Goal: Check status: Check status

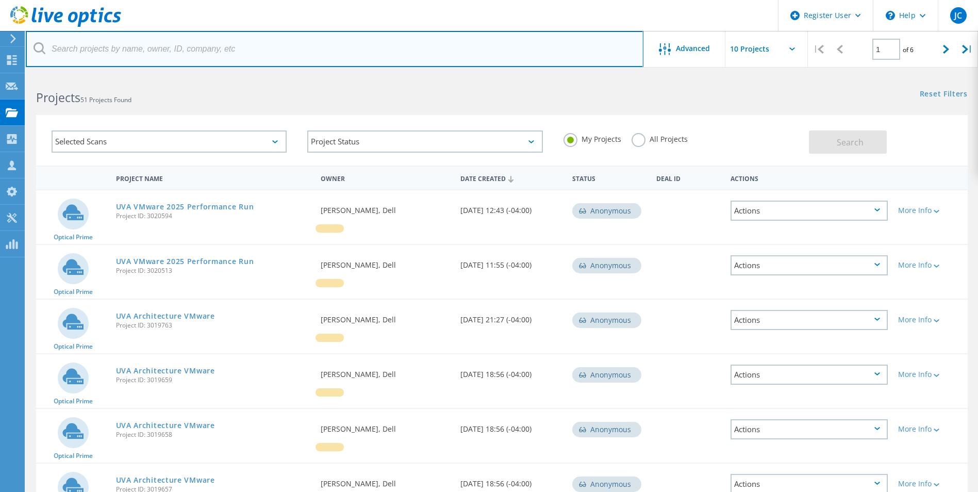
click at [135, 53] on input "text" at bounding box center [335, 49] width 618 height 36
paste input "3064690"
type input "3064690"
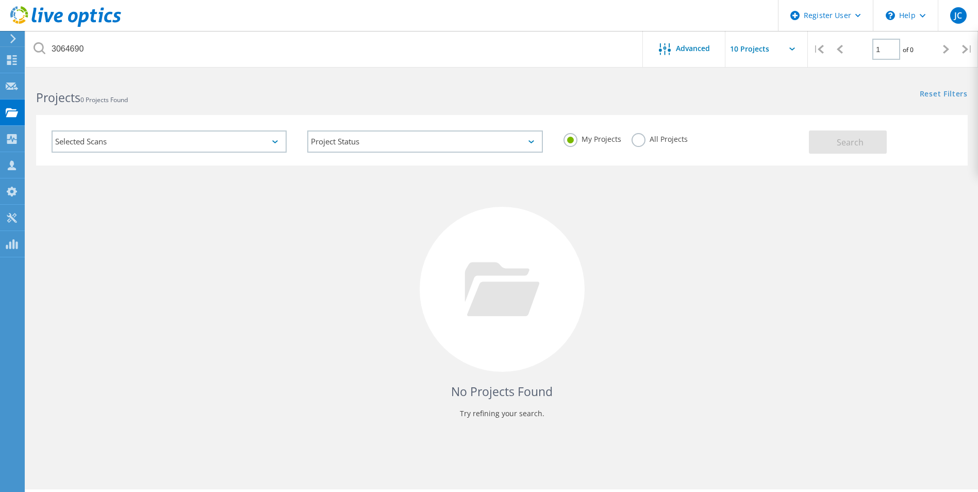
click at [639, 136] on label "All Projects" at bounding box center [660, 138] width 56 height 10
click at [0, 0] on input "All Projects" at bounding box center [0, 0] width 0 height 0
click at [856, 147] on span "Search" at bounding box center [850, 142] width 27 height 11
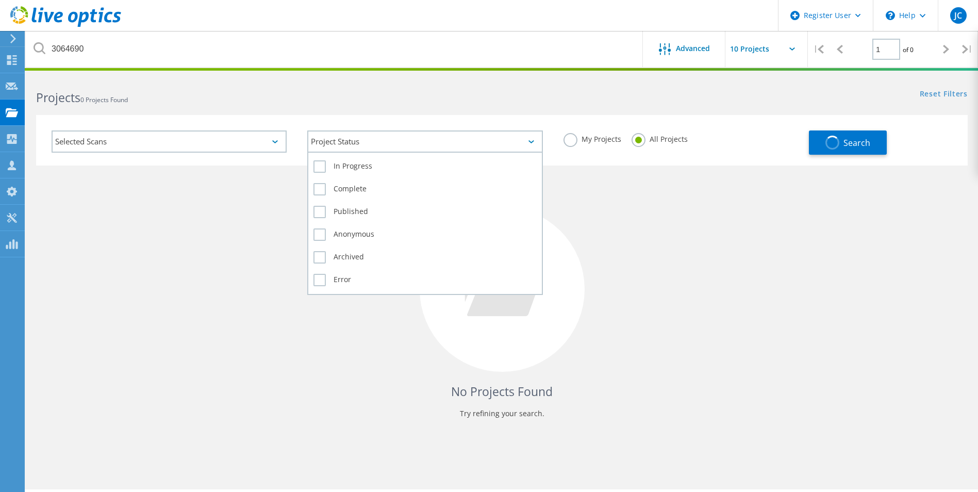
click at [370, 145] on div "Project Status" at bounding box center [424, 141] width 235 height 22
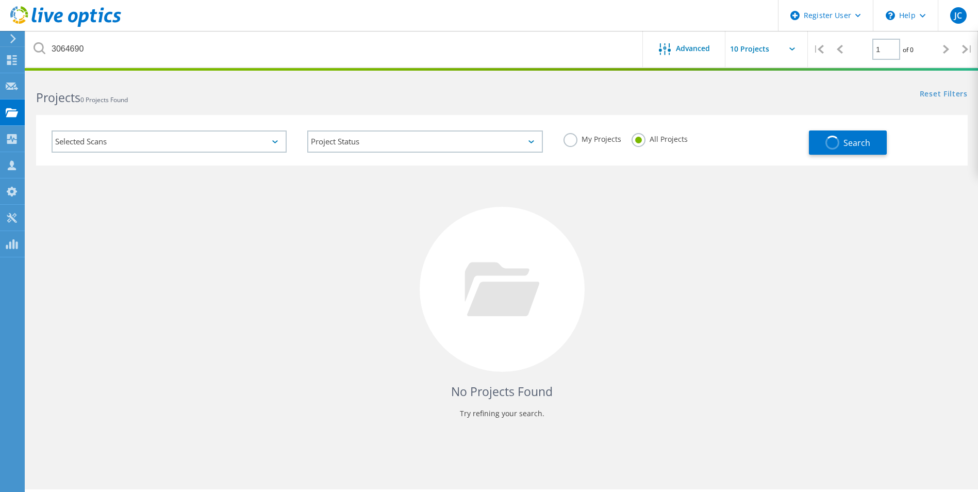
click at [258, 140] on div "Selected Scans" at bounding box center [169, 141] width 235 height 22
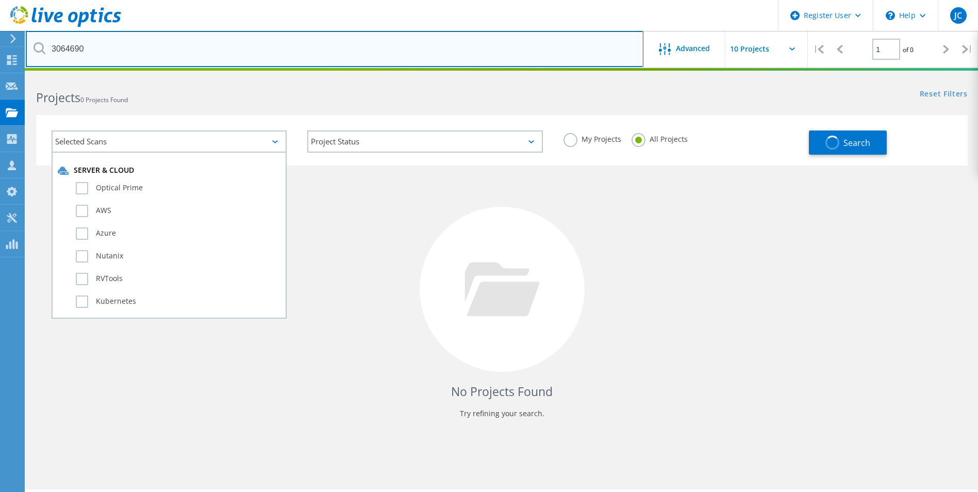
click at [258, 53] on input "3064690" at bounding box center [335, 49] width 618 height 36
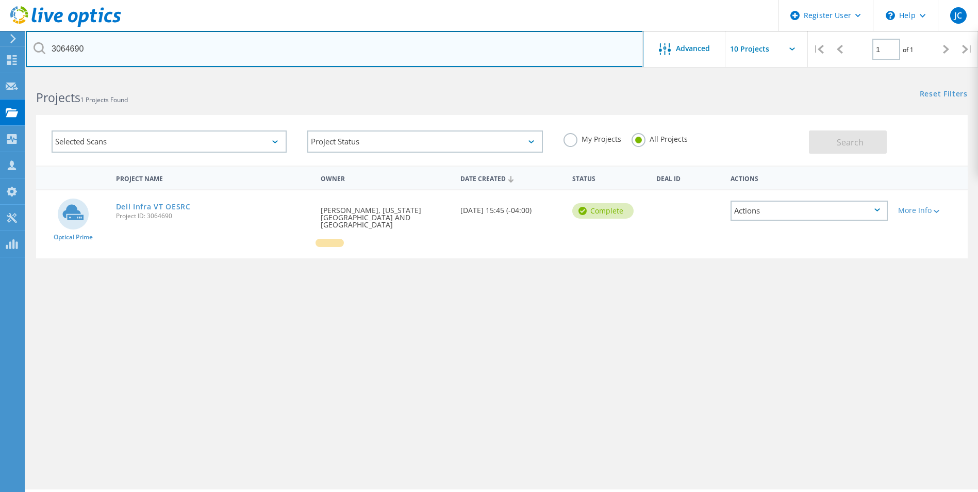
click at [236, 57] on input "3064690" at bounding box center [335, 49] width 618 height 36
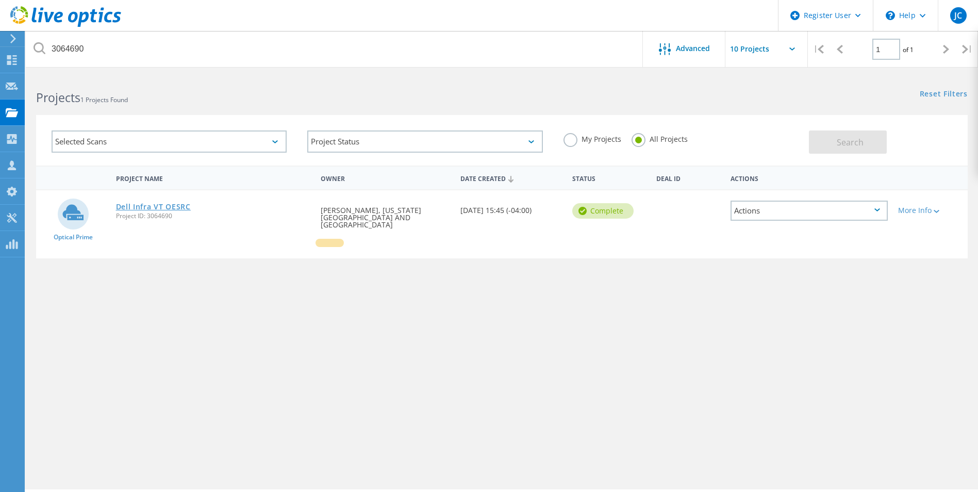
click at [147, 204] on link "Dell Infra VT OESRC" at bounding box center [153, 206] width 75 height 7
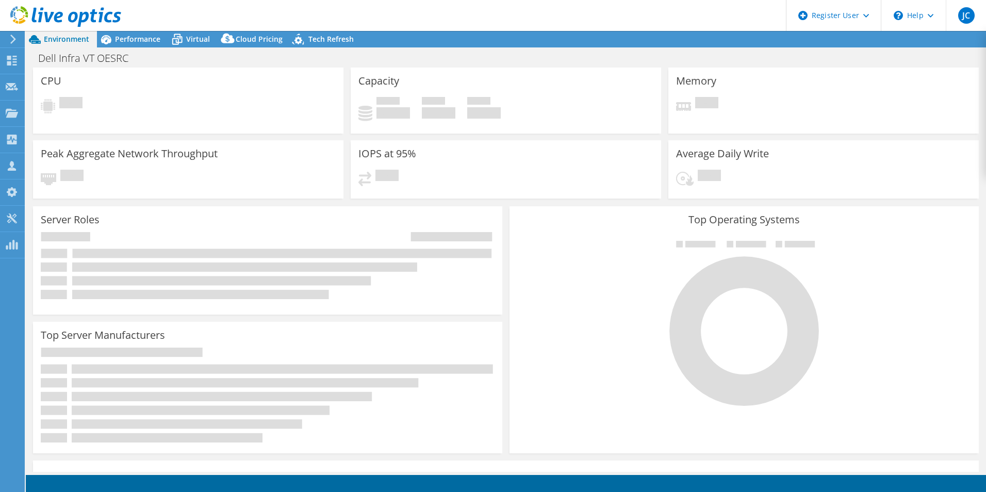
select select "USD"
radio input "true"
radio input "false"
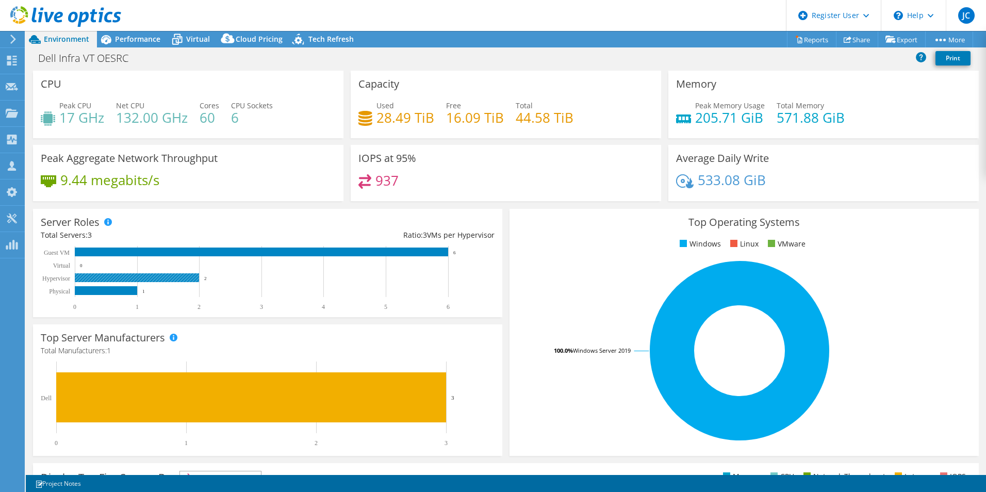
click at [155, 277] on rect at bounding box center [137, 277] width 124 height 9
click at [158, 251] on rect at bounding box center [261, 251] width 373 height 9
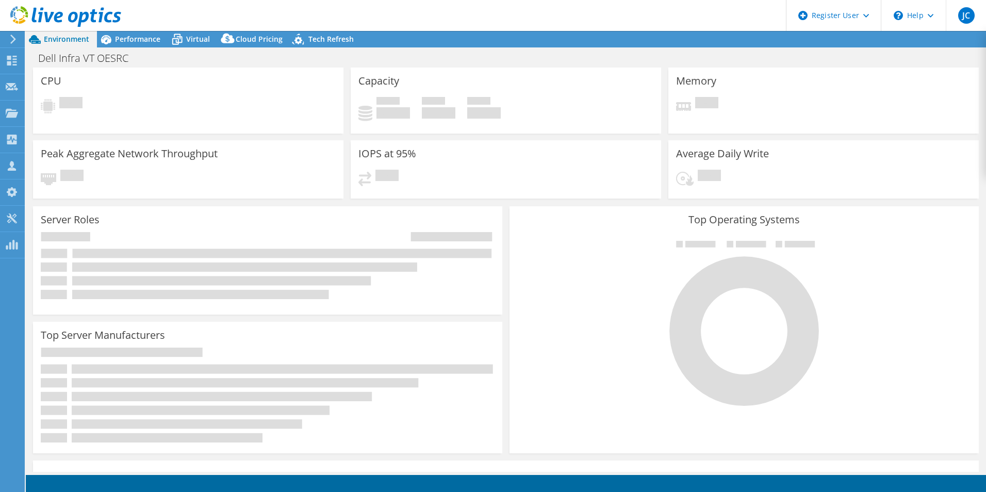
select select "USD"
